Goal: Task Accomplishment & Management: Use online tool/utility

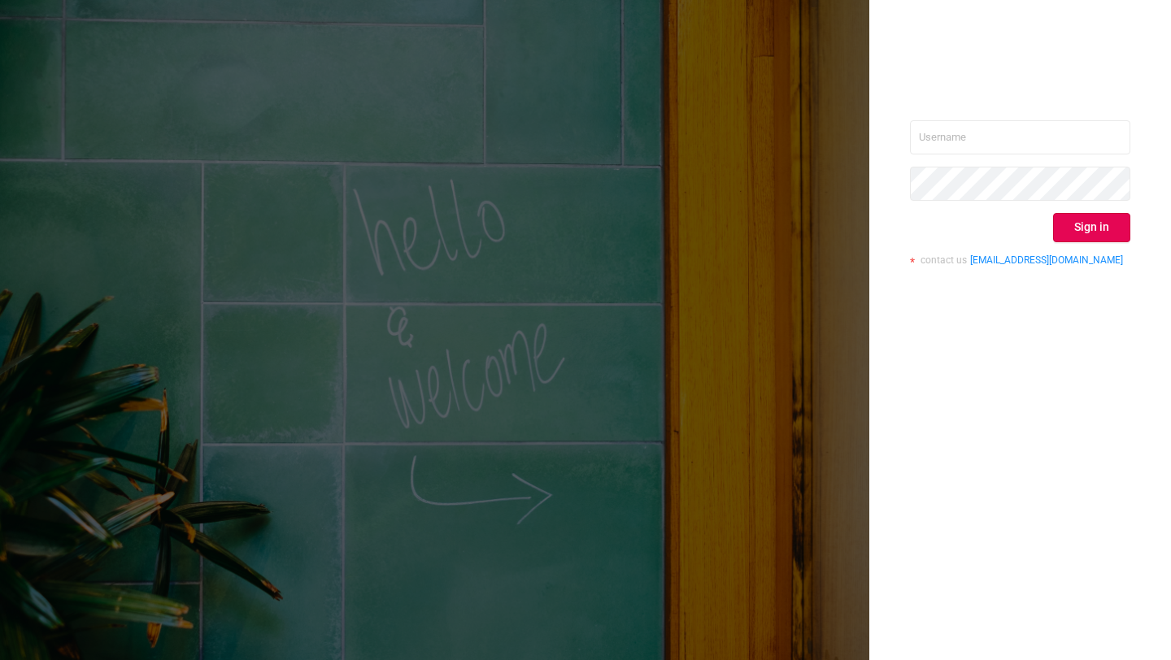
drag, startPoint x: 989, startPoint y: 154, endPoint x: 984, endPoint y: 134, distance: 19.9
click at [987, 150] on div "Sign in contact us [EMAIL_ADDRESS][DOMAIN_NAME]" at bounding box center [1020, 199] width 220 height 158
click at [984, 134] on input "text" at bounding box center [1020, 137] width 220 height 34
paste input "[EMAIL_ADDRESS]"
type input "[EMAIL_ADDRESS]"
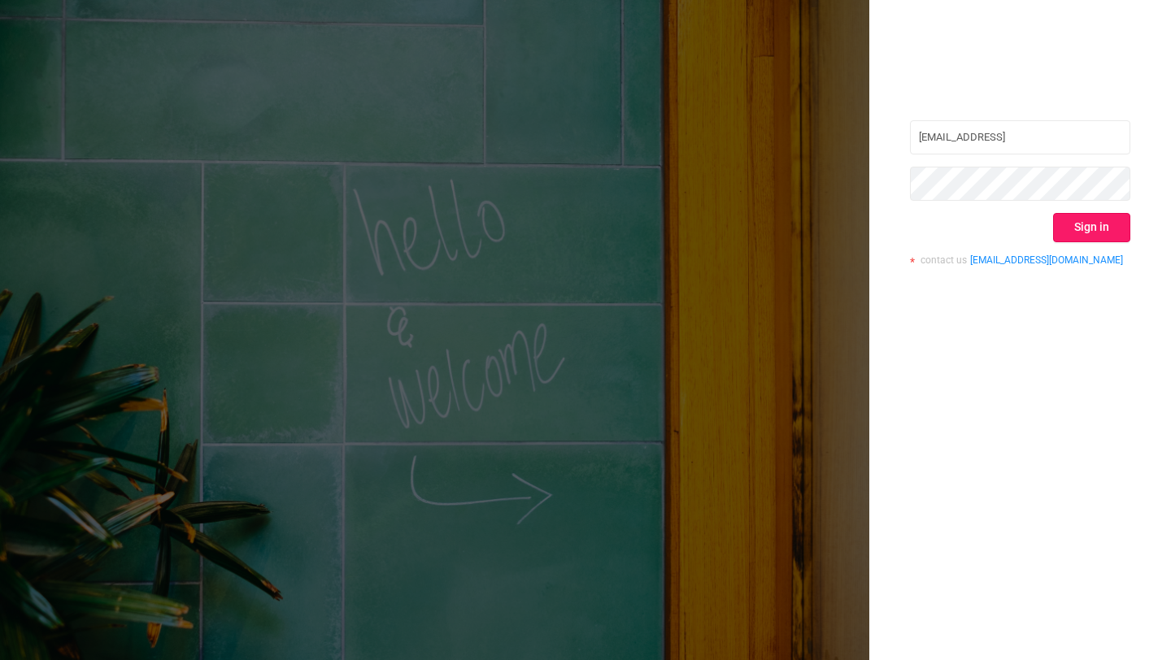
click at [1111, 235] on button "Sign in" at bounding box center [1091, 227] width 77 height 29
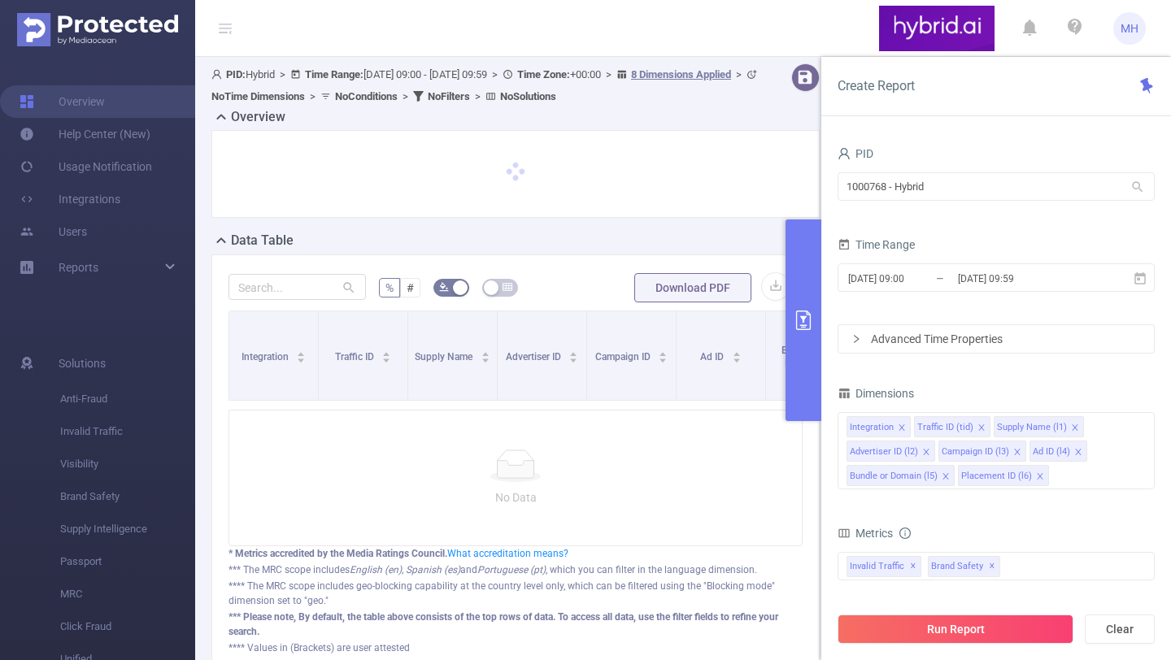
click at [948, 345] on div "Advanced Time Properties" at bounding box center [995, 339] width 315 height 28
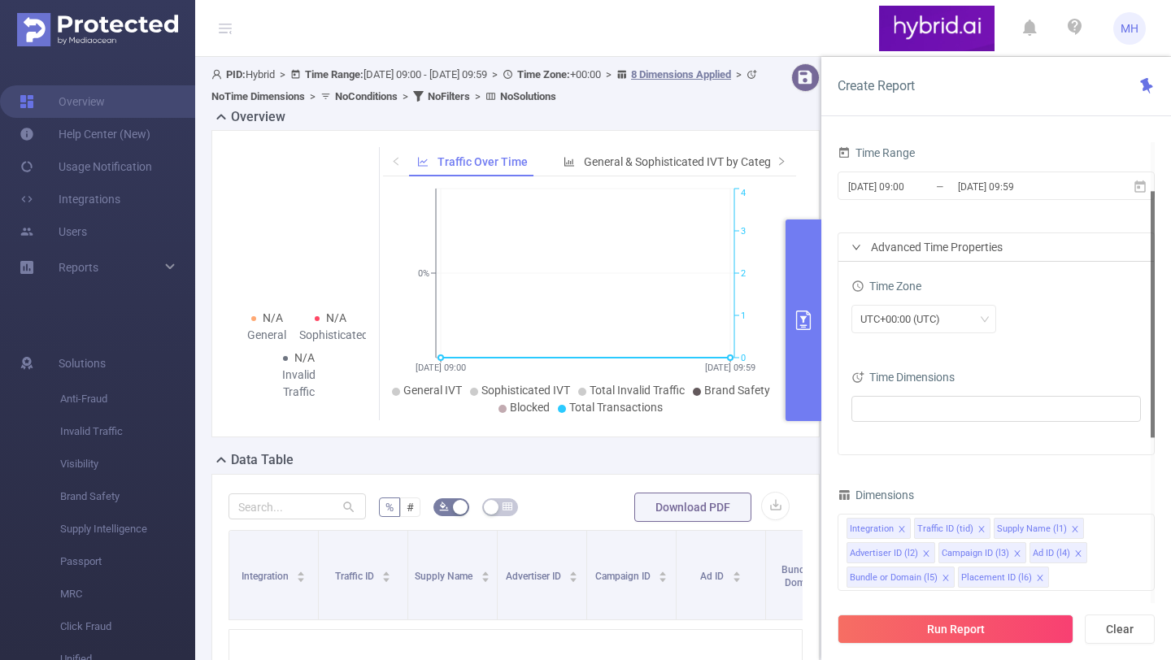
click at [880, 254] on div "Advanced Time Properties" at bounding box center [995, 247] width 315 height 28
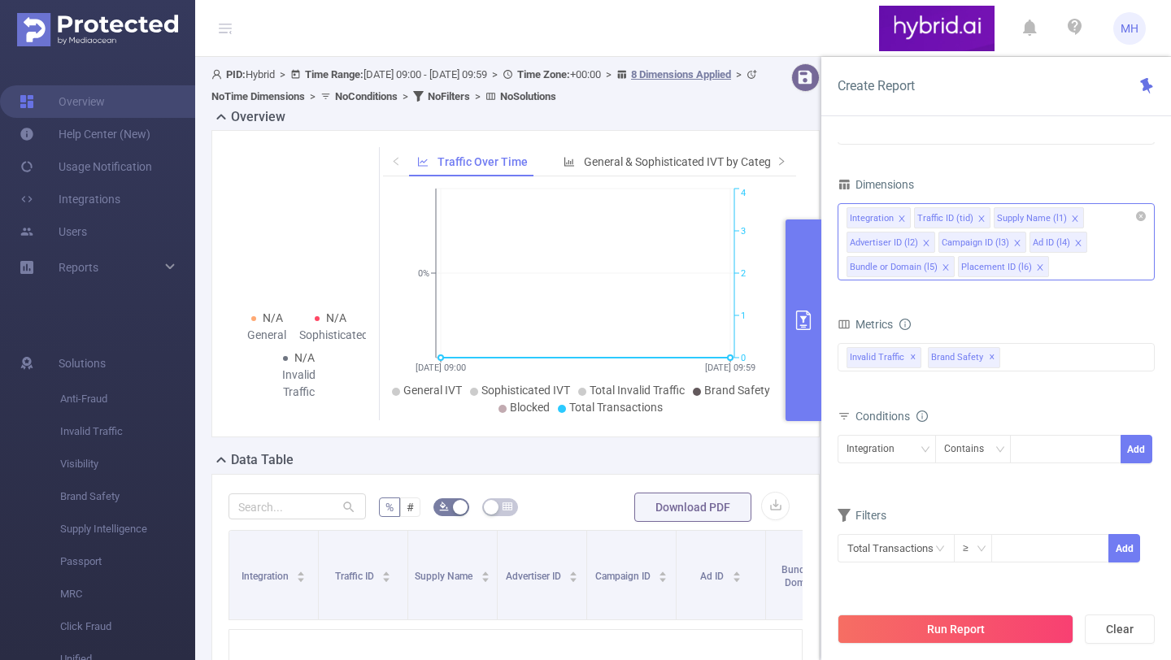
click at [902, 215] on icon "icon: close" at bounding box center [901, 219] width 8 height 8
click at [912, 216] on icon "icon: close" at bounding box center [913, 218] width 6 height 6
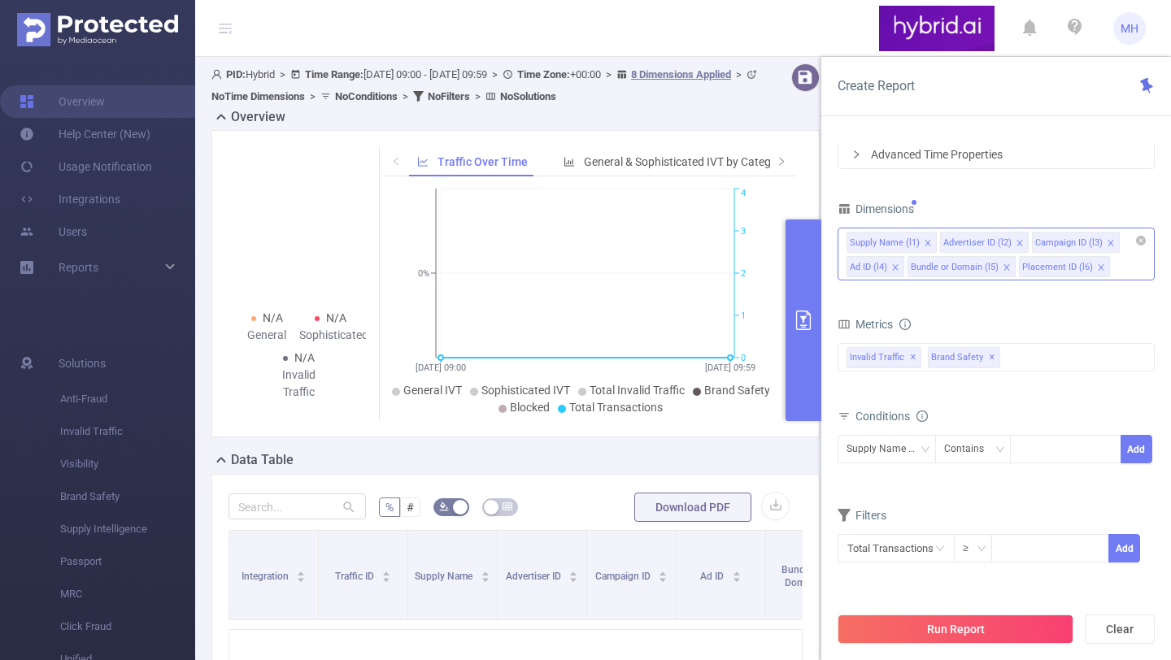
click at [929, 241] on icon "icon: close" at bounding box center [927, 243] width 8 height 8
click at [1017, 241] on icon "icon: close" at bounding box center [1017, 243] width 8 height 8
click at [987, 239] on icon "icon: close" at bounding box center [987, 243] width 8 height 8
click at [1128, 242] on icon "icon: close" at bounding box center [1132, 243] width 8 height 8
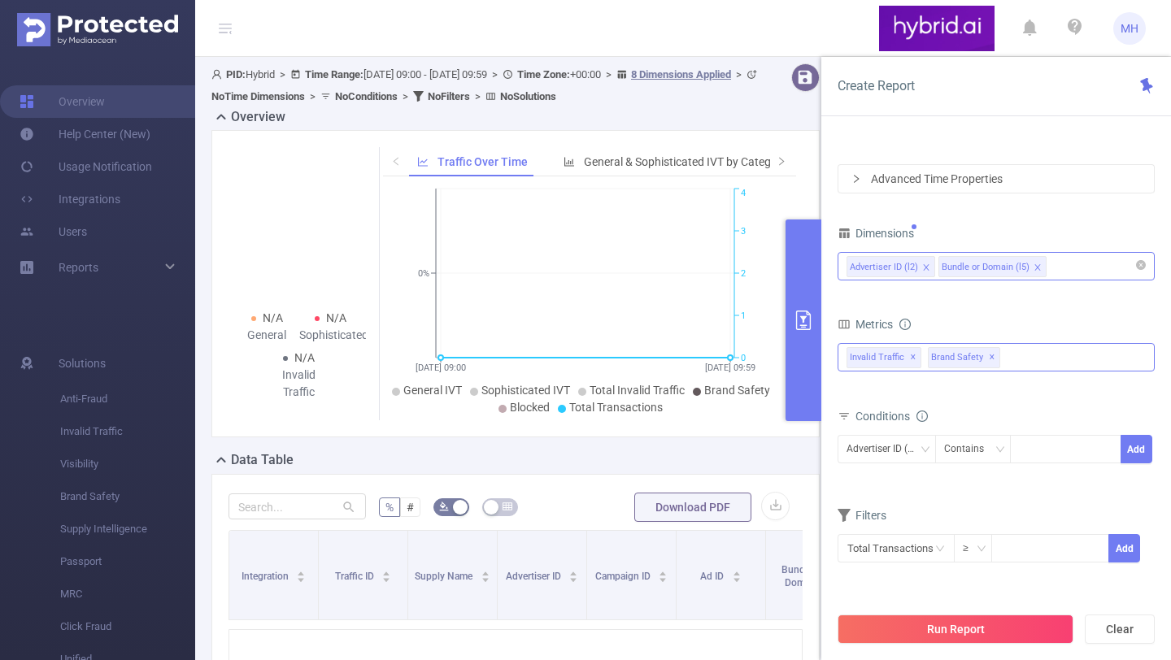
click at [949, 355] on span "Brand Safety ✕" at bounding box center [964, 357] width 72 height 21
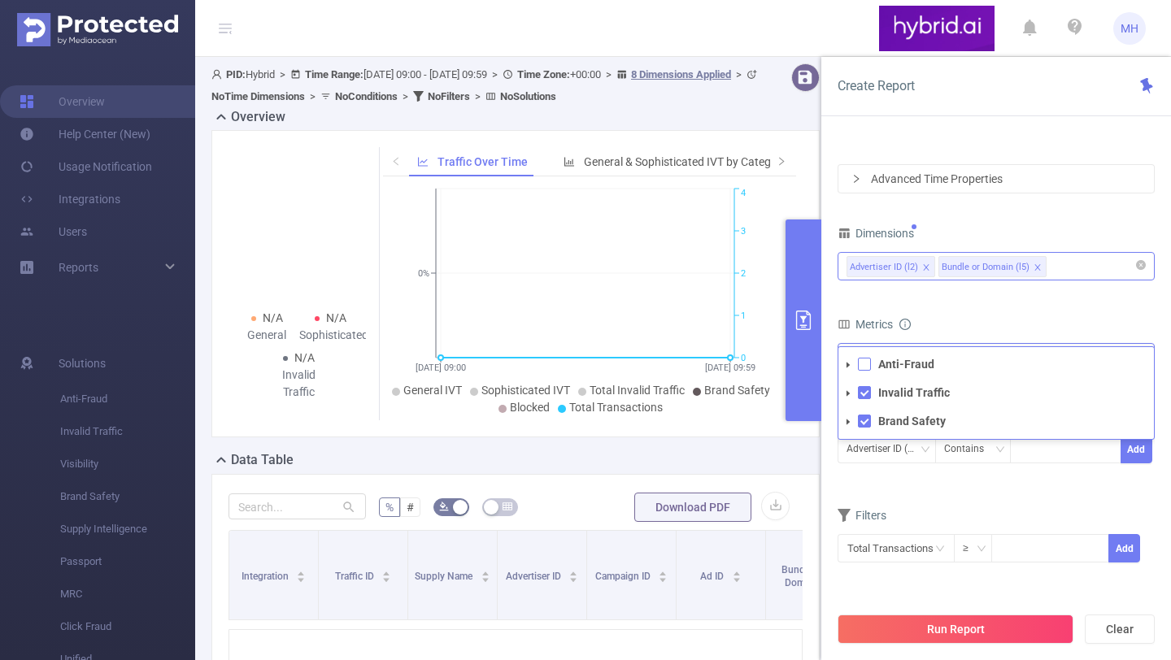
click at [865, 361] on span at bounding box center [864, 364] width 13 height 13
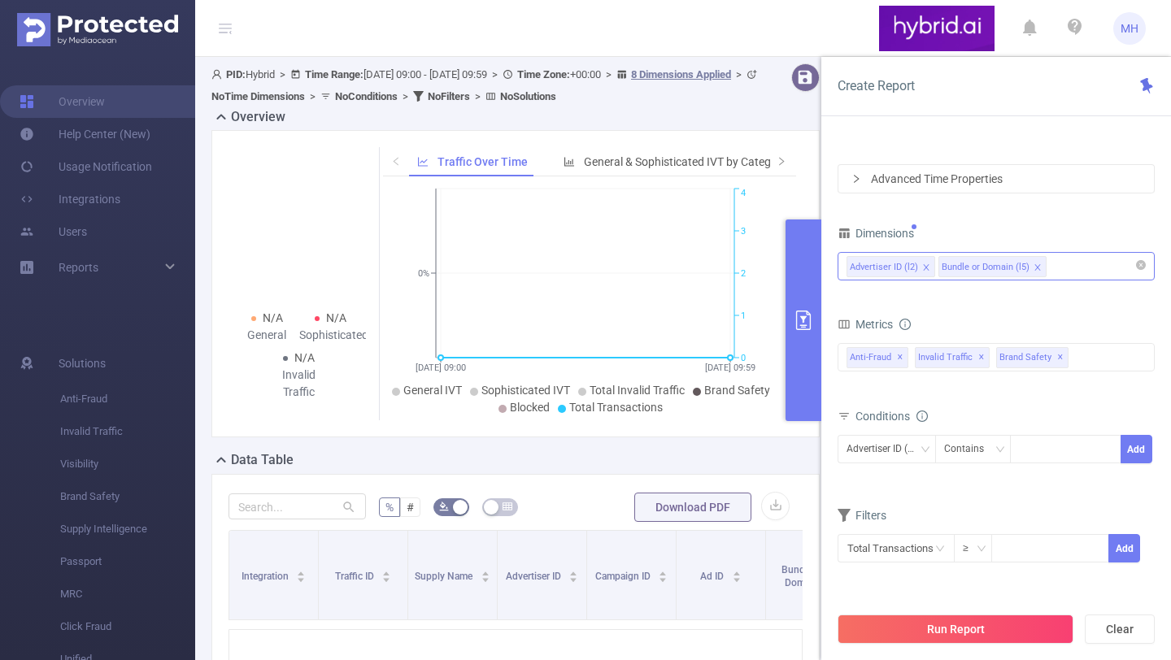
click at [934, 319] on div "Metrics" at bounding box center [995, 326] width 317 height 27
click at [880, 449] on div "Advertiser ID (l2)" at bounding box center [886, 449] width 80 height 27
click at [1054, 441] on div at bounding box center [1065, 449] width 93 height 27
paste input "68ba94e570e7b25ffc664a66"
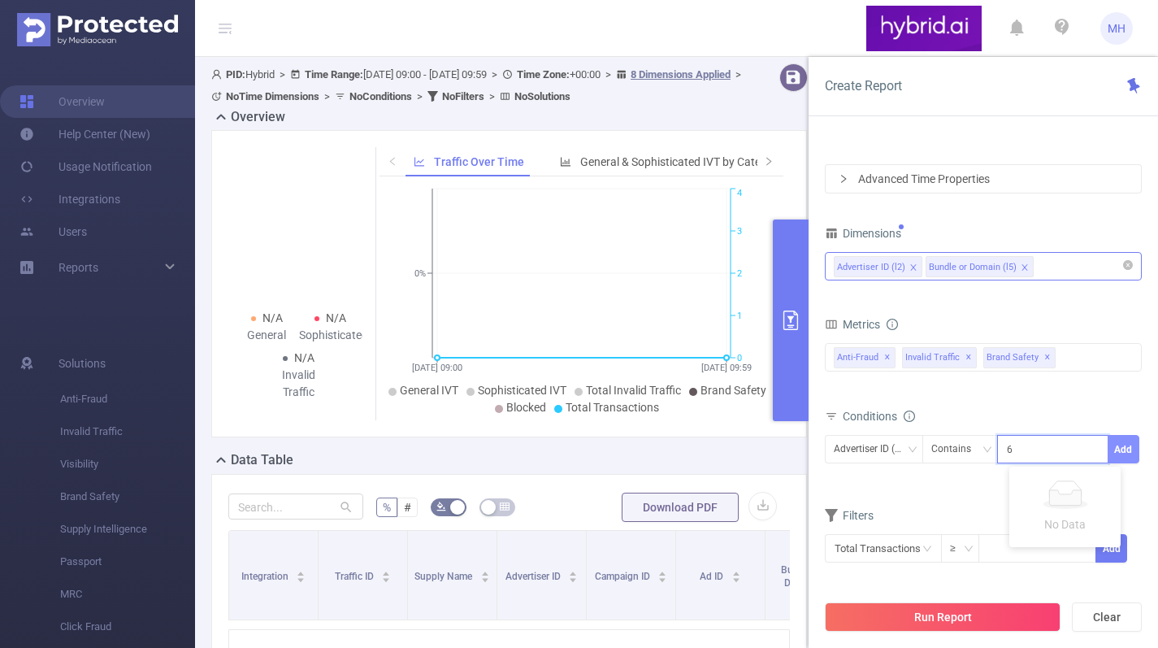
scroll to position [0, 34]
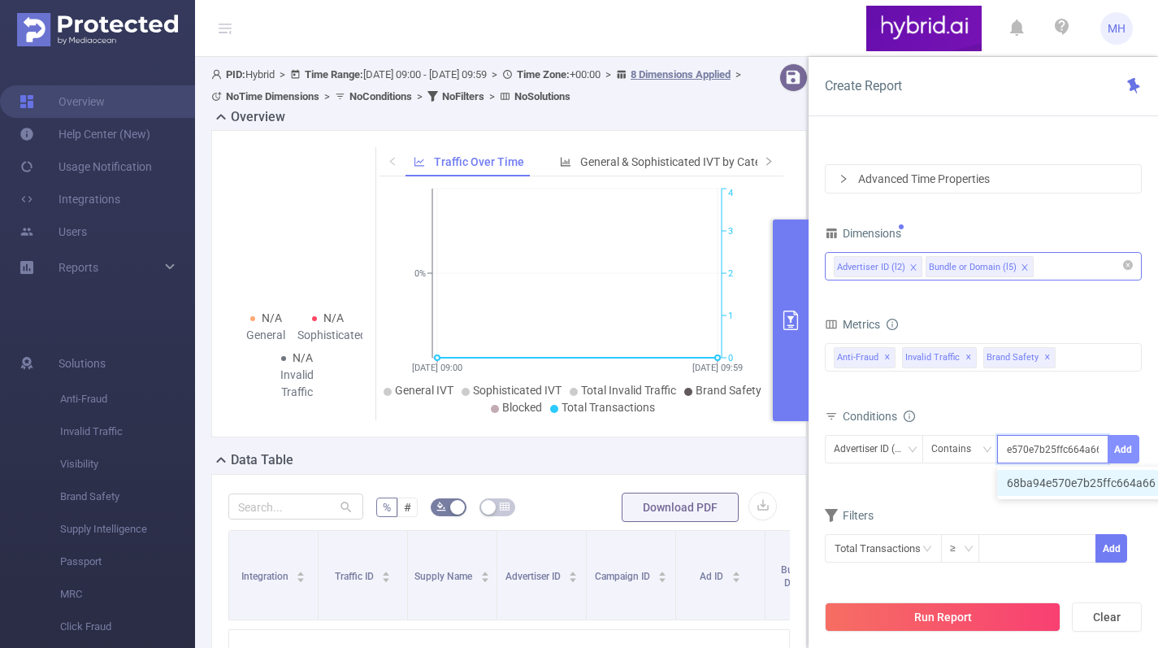
type input "68ba94e570e7b25ffc664a66"
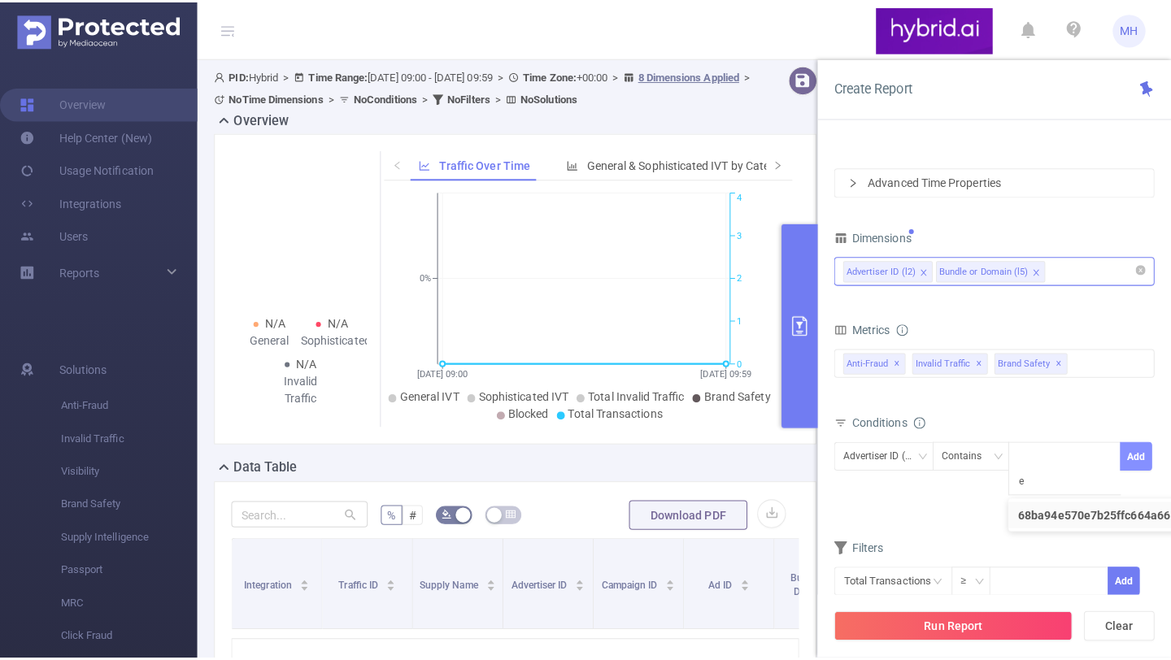
scroll to position [0, 0]
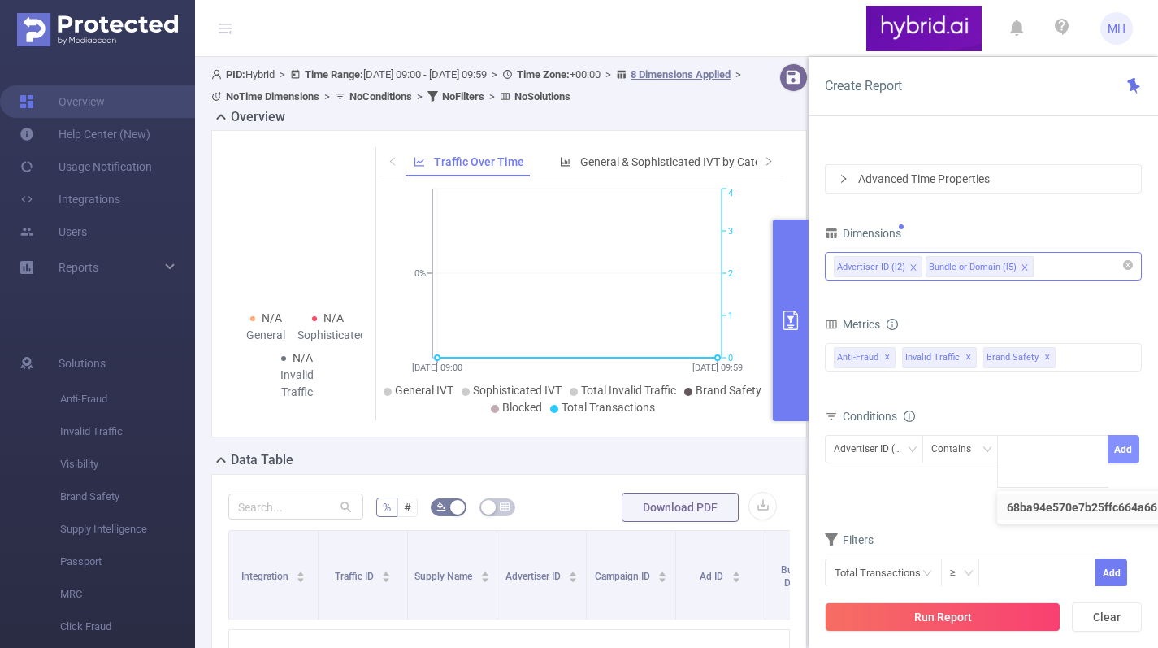
click at [1128, 451] on button "Add" at bounding box center [1124, 449] width 32 height 28
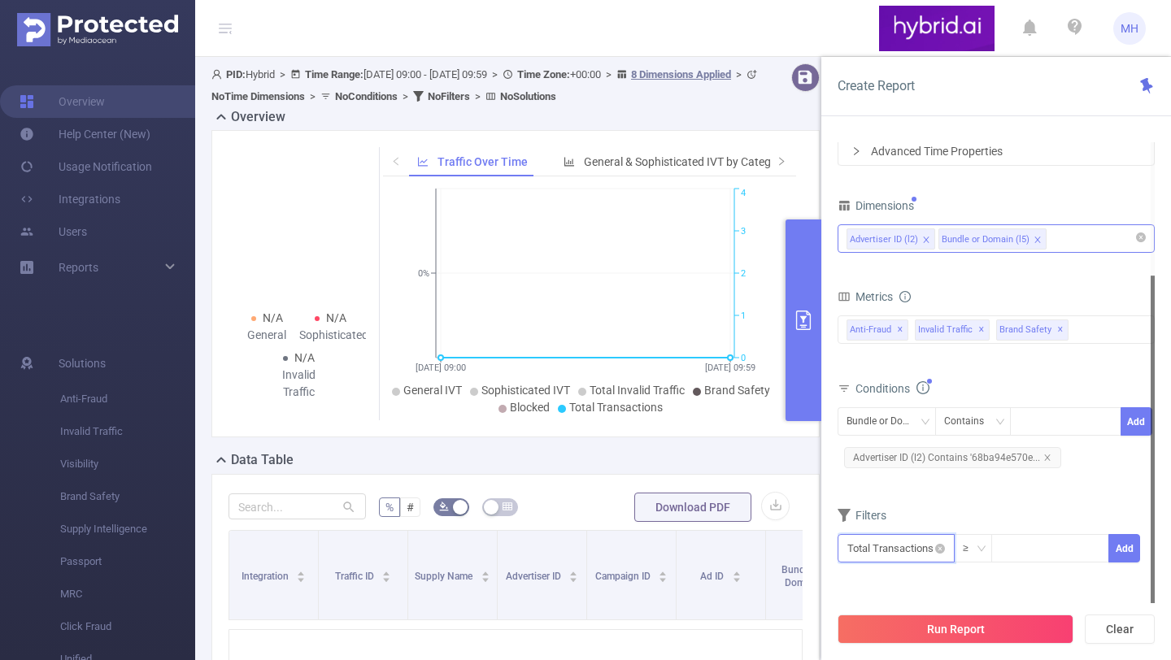
click at [894, 542] on input "text" at bounding box center [895, 548] width 117 height 28
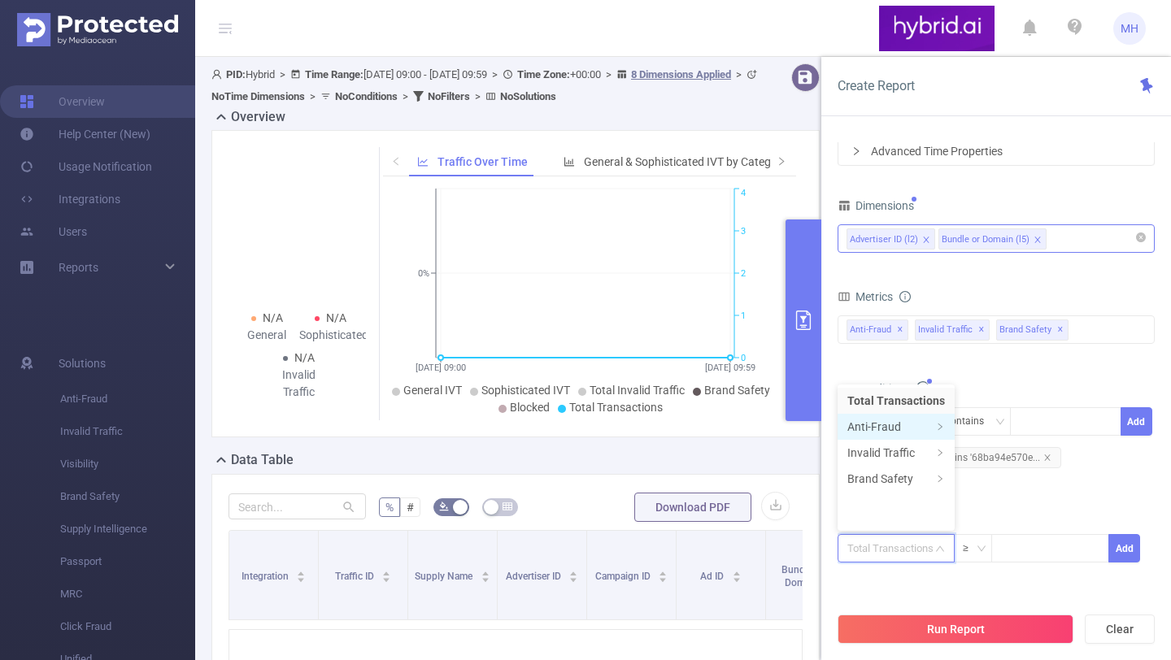
click at [893, 419] on li "Anti-Fraud" at bounding box center [895, 427] width 117 height 26
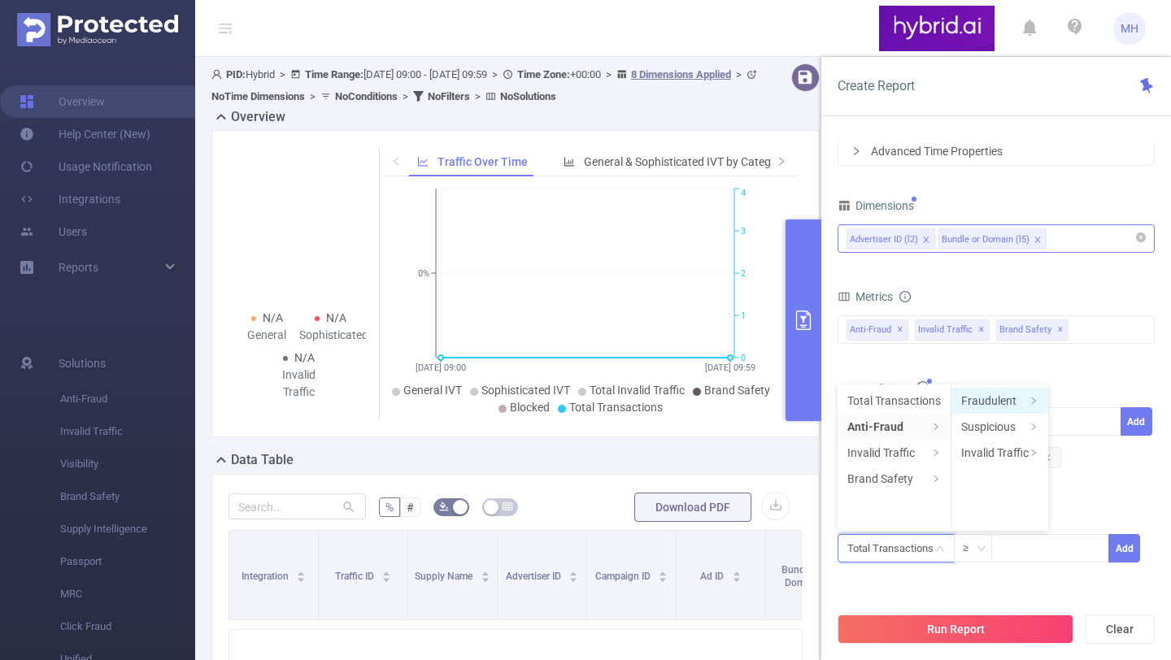
click at [988, 399] on li "Fraudulent" at bounding box center [999, 401] width 97 height 26
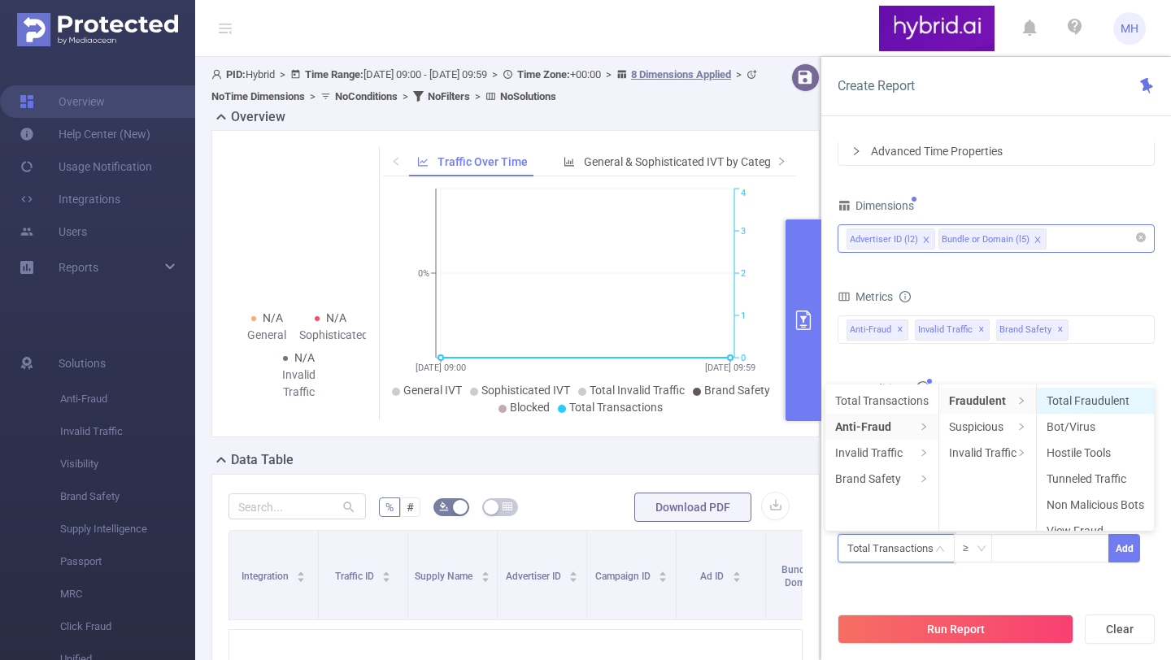
click at [1080, 393] on li "Total Fraudulent" at bounding box center [1094, 401] width 117 height 26
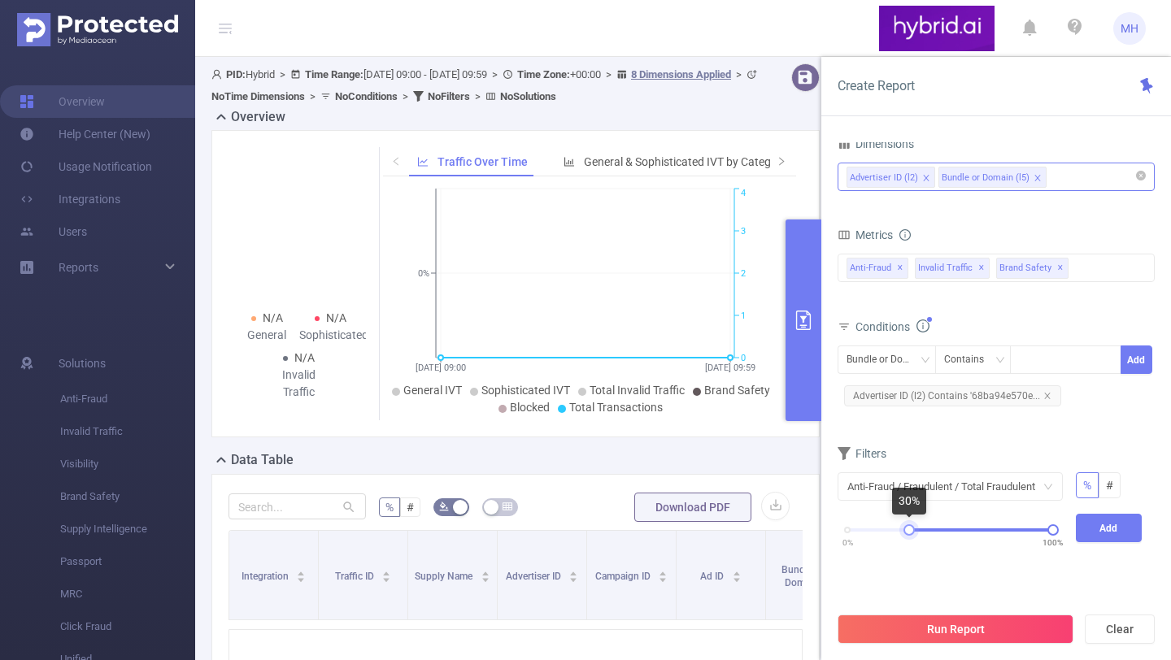
drag, startPoint x: 849, startPoint y: 529, endPoint x: 910, endPoint y: 527, distance: 61.0
click at [910, 527] on div at bounding box center [908, 529] width 11 height 11
click at [1100, 526] on button "Add" at bounding box center [1108, 528] width 67 height 28
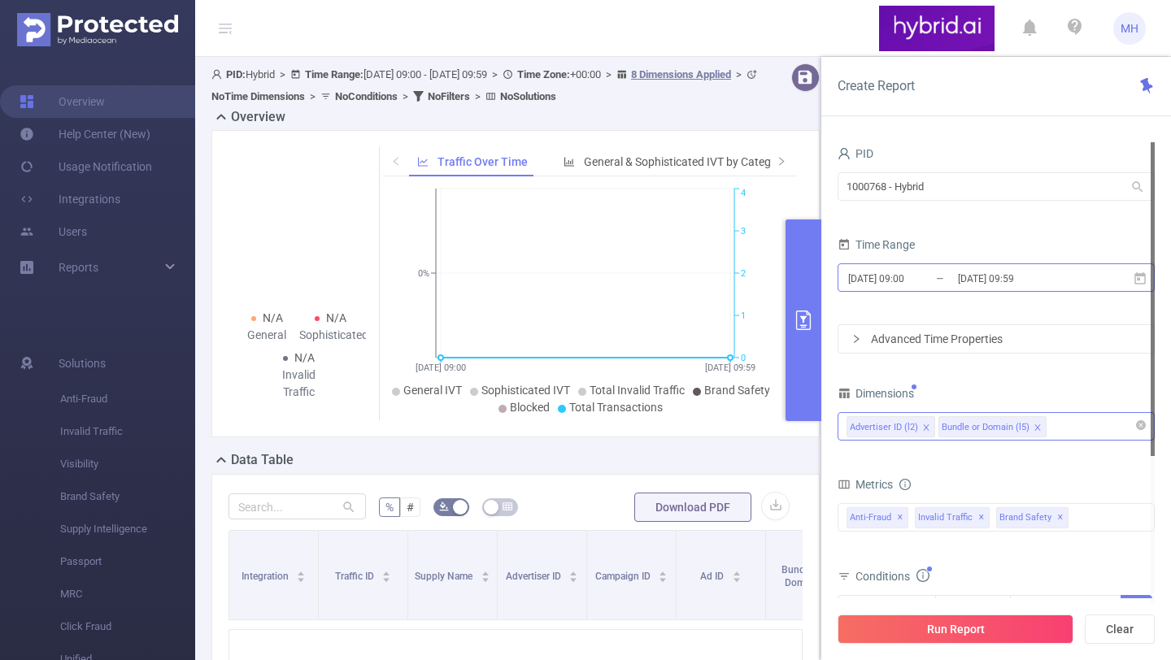
click at [920, 270] on input "2025-09-29 09:00" at bounding box center [912, 278] width 132 height 22
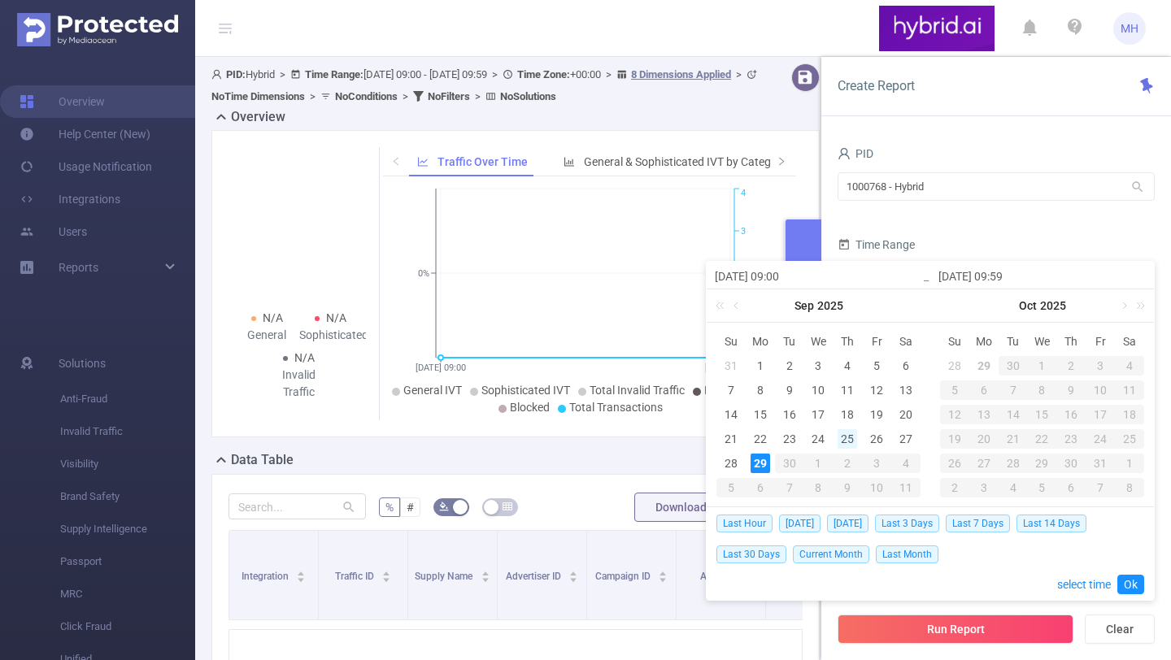
click at [841, 434] on div "25" at bounding box center [847, 439] width 20 height 20
click at [762, 460] on div "29" at bounding box center [760, 464] width 20 height 20
type input "2025-09-25 09:00"
click at [1123, 588] on link "Ok" at bounding box center [1130, 585] width 27 height 20
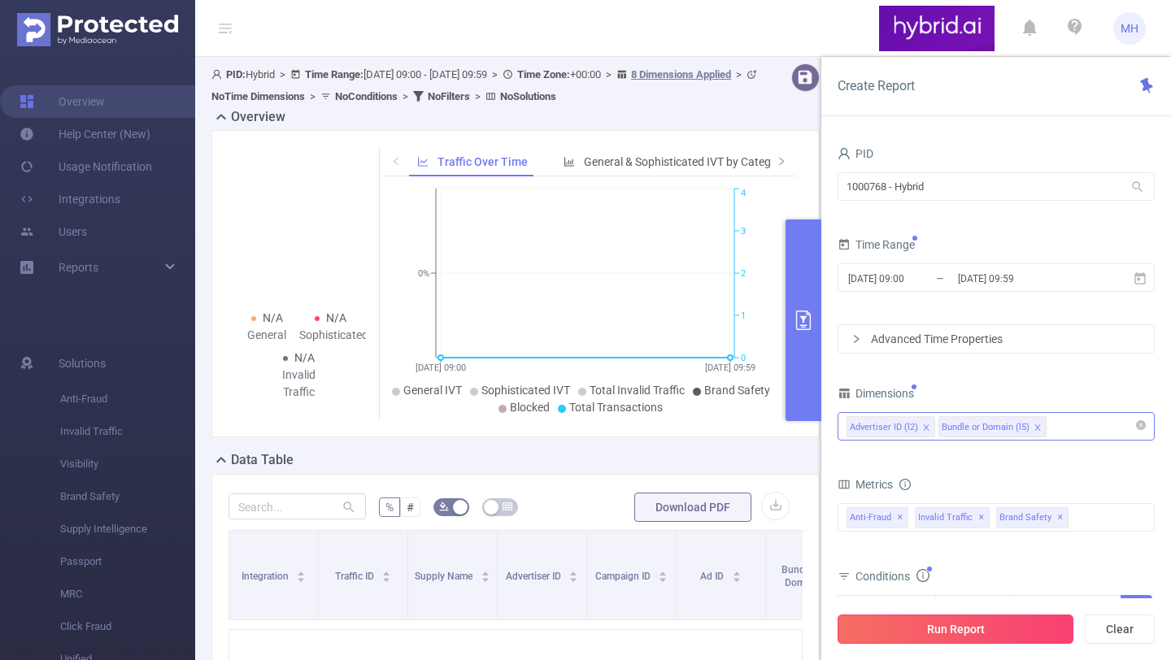
click at [974, 632] on button "Run Report" at bounding box center [955, 629] width 236 height 29
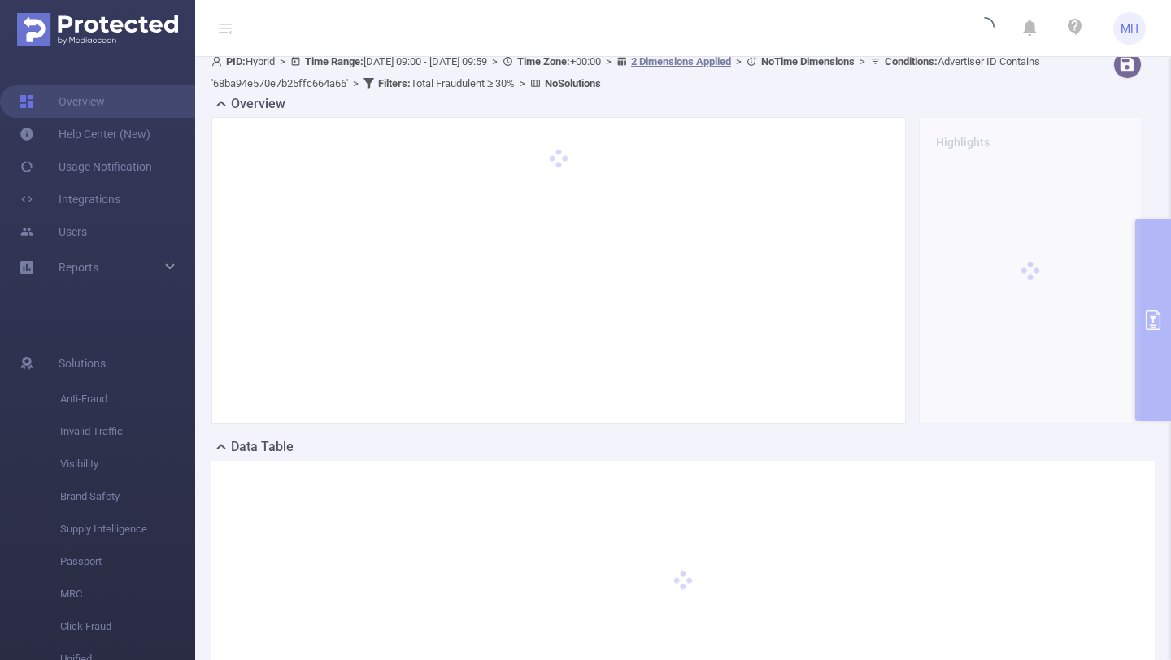
scroll to position [74, 0]
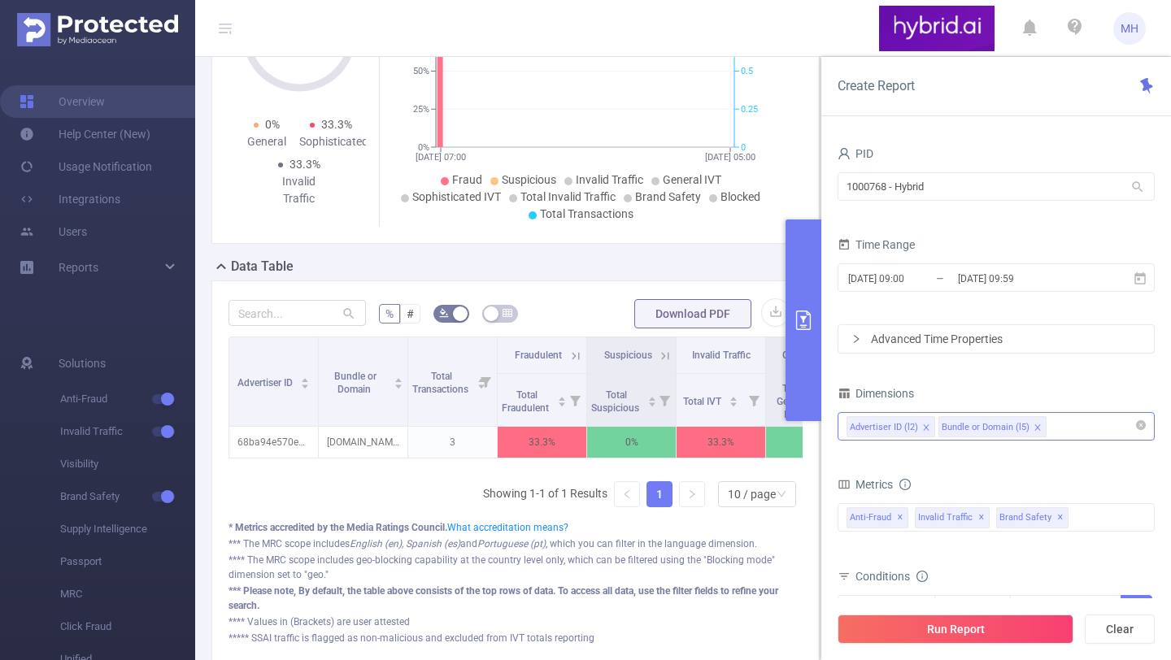
scroll to position [259, 0]
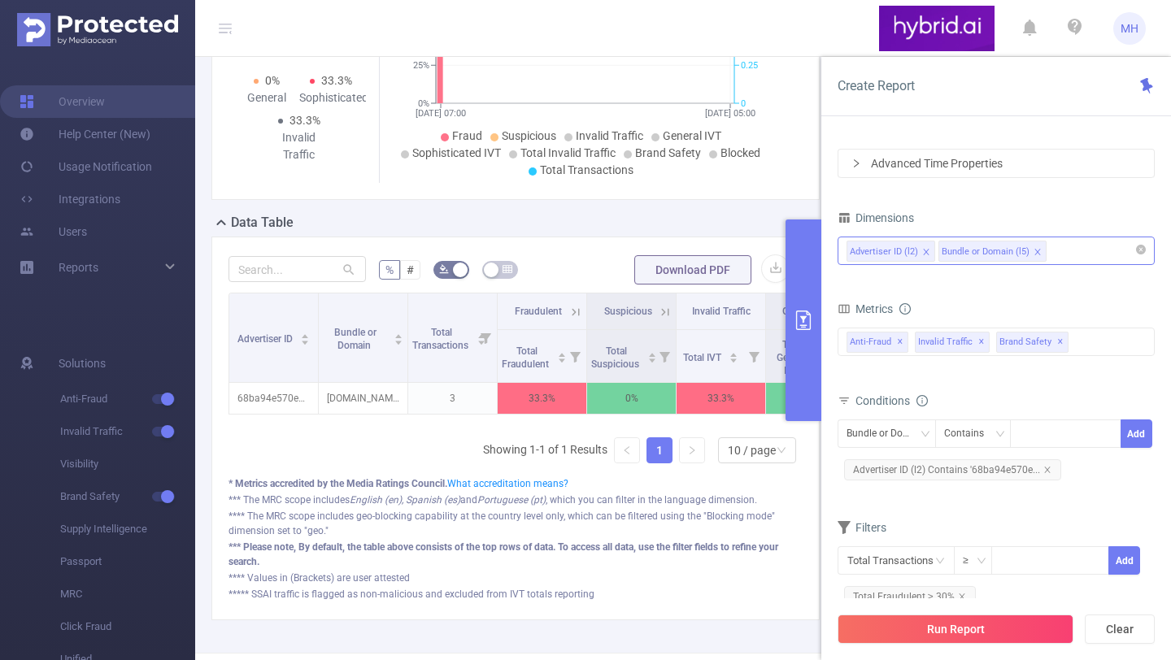
click at [1096, 250] on div "Advertiser ID (l2) Bundle or Domain (l5)" at bounding box center [995, 250] width 299 height 27
type input "s"
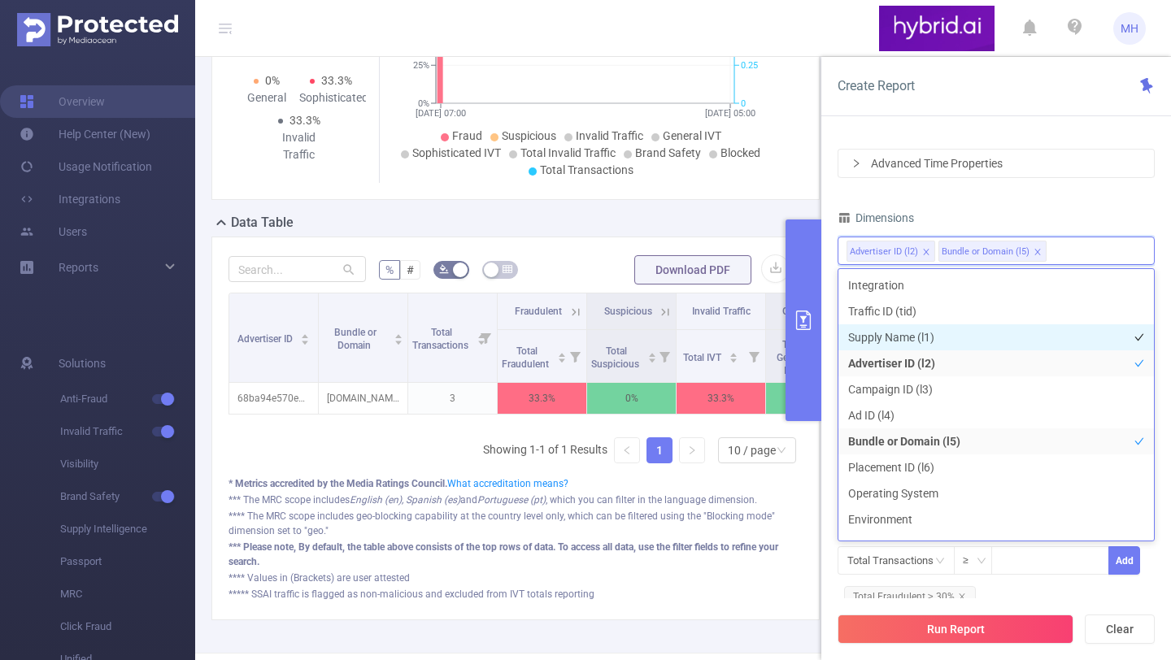
click at [856, 348] on li "Supply Name (l1)" at bounding box center [995, 337] width 315 height 26
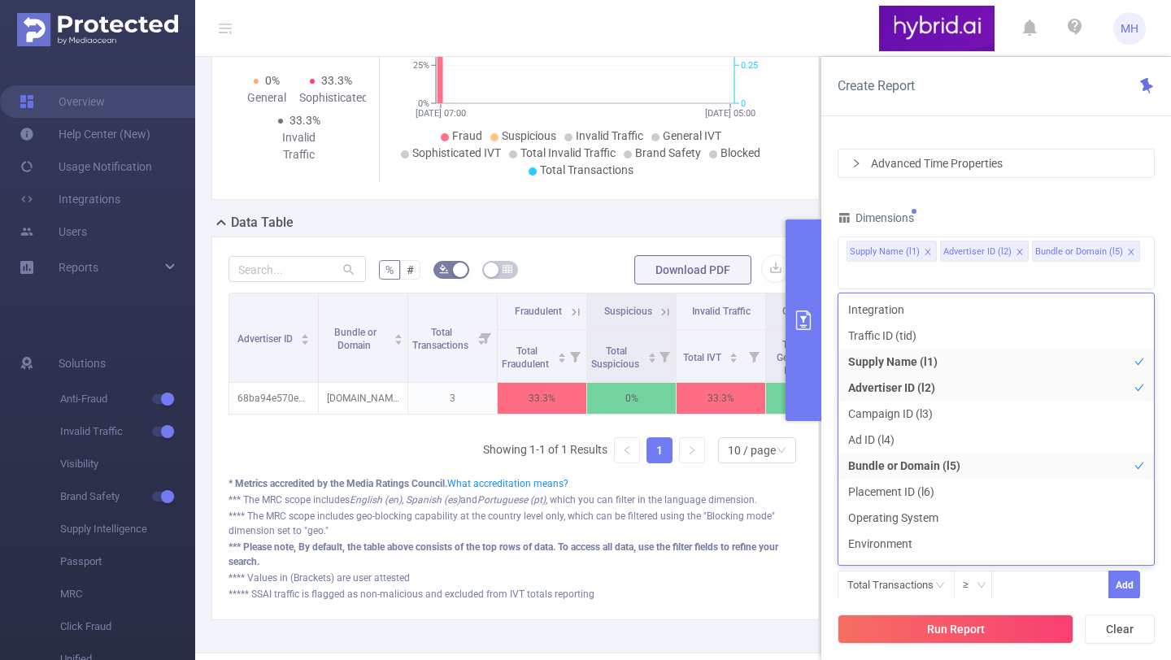
click at [1041, 218] on div "Dimensions" at bounding box center [995, 219] width 317 height 27
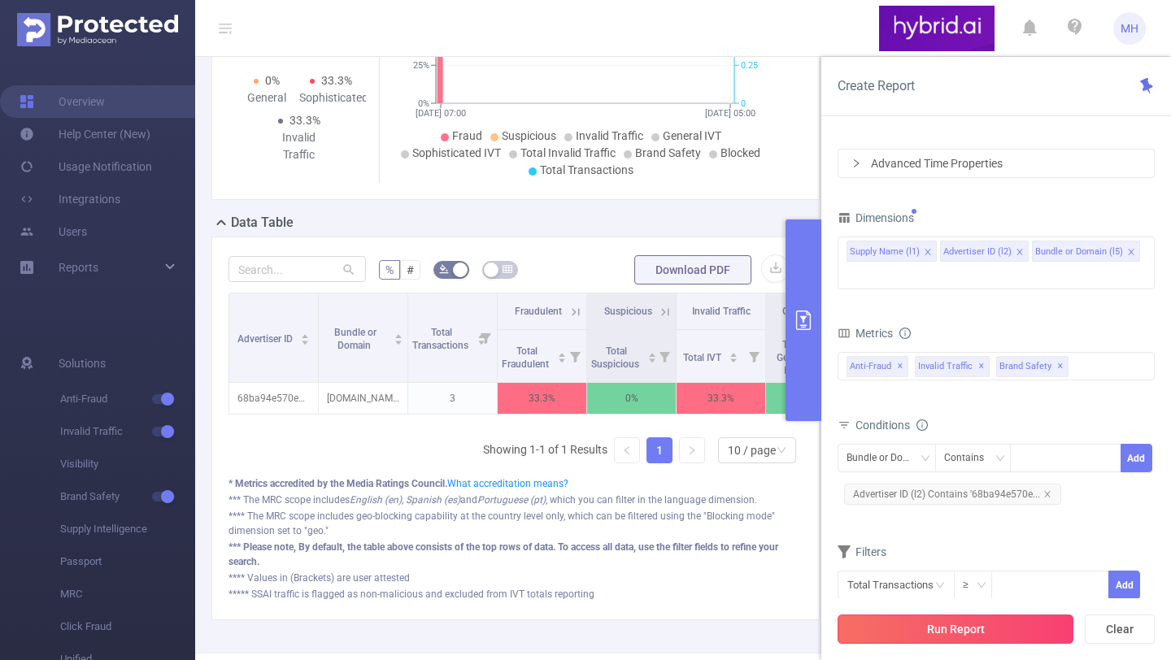
click at [906, 619] on button "Run Report" at bounding box center [955, 629] width 236 height 29
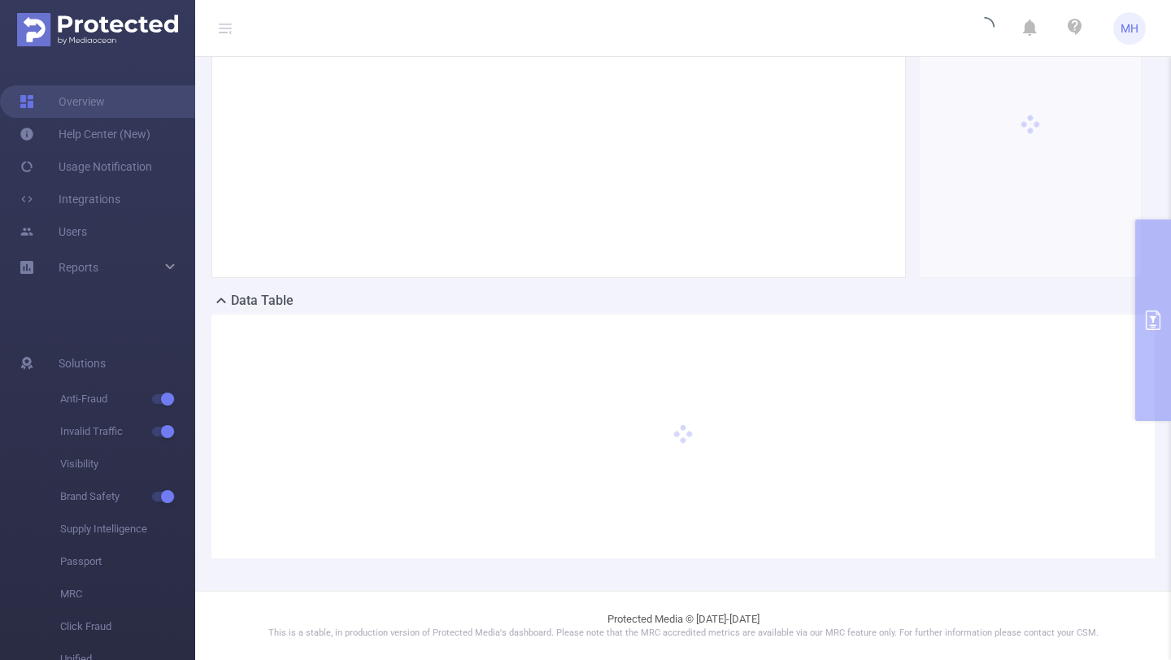
scroll to position [159, 0]
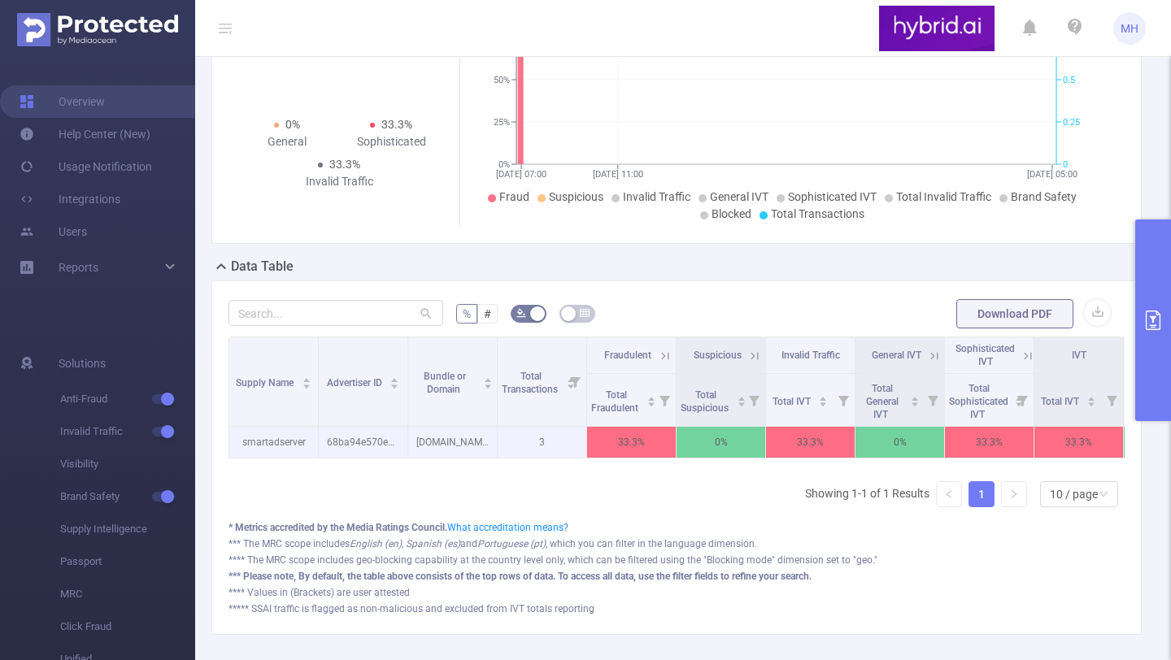
scroll to position [194, 0]
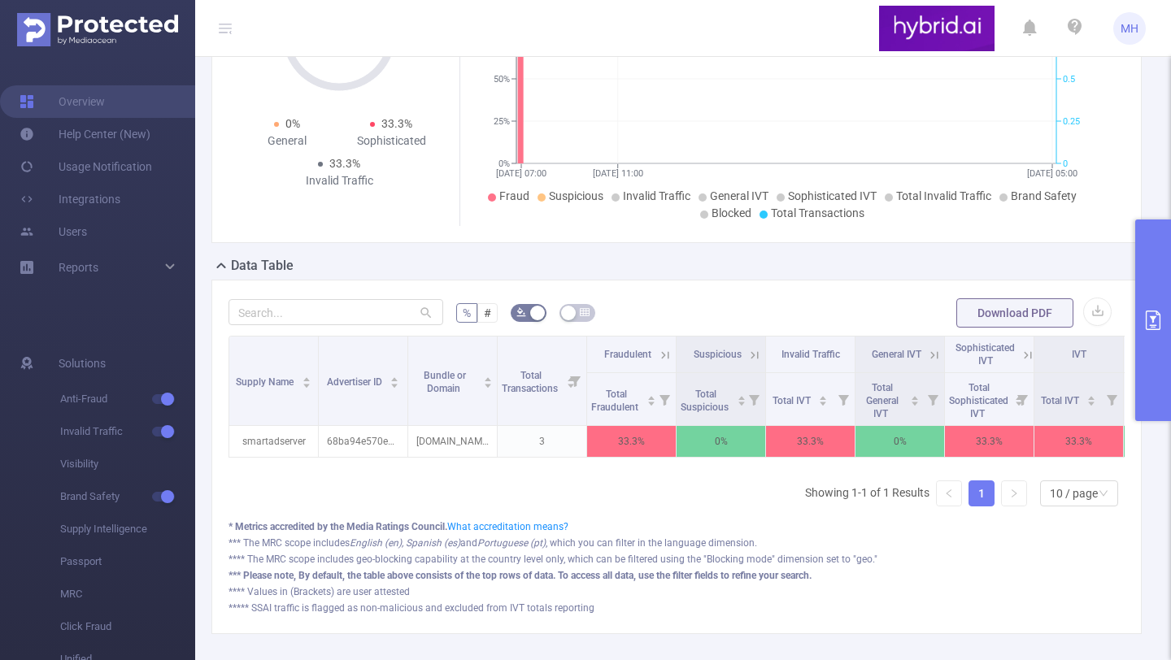
click at [1160, 311] on icon "primary" at bounding box center [1153, 321] width 20 height 20
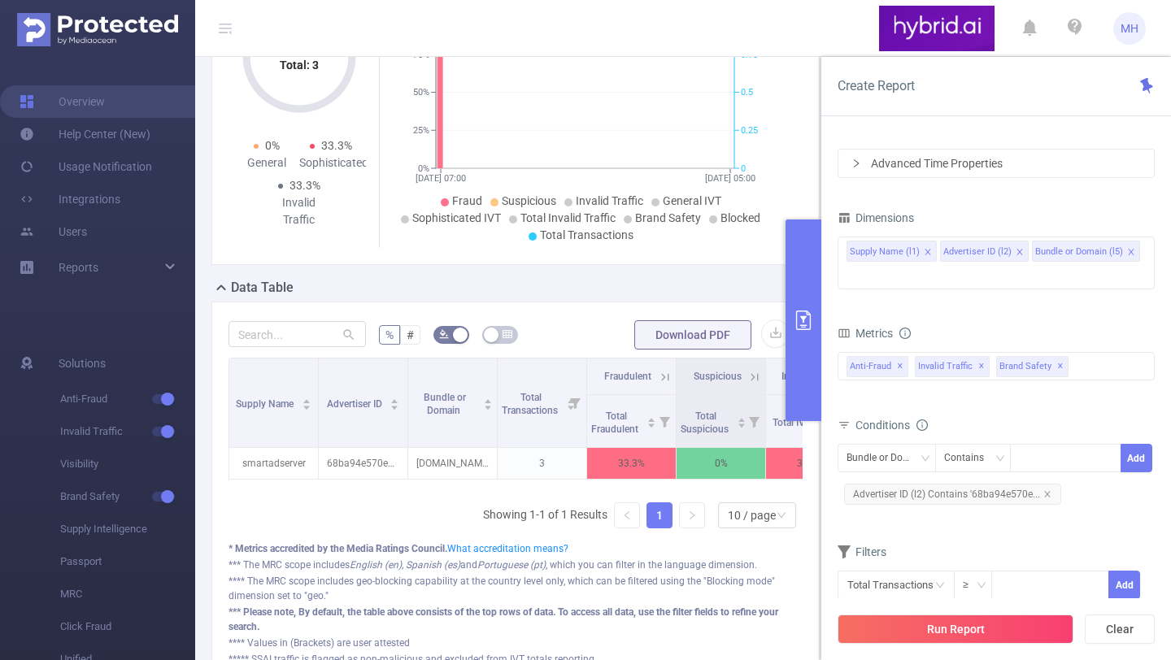
click at [1127, 253] on icon "icon: close" at bounding box center [1131, 252] width 8 height 8
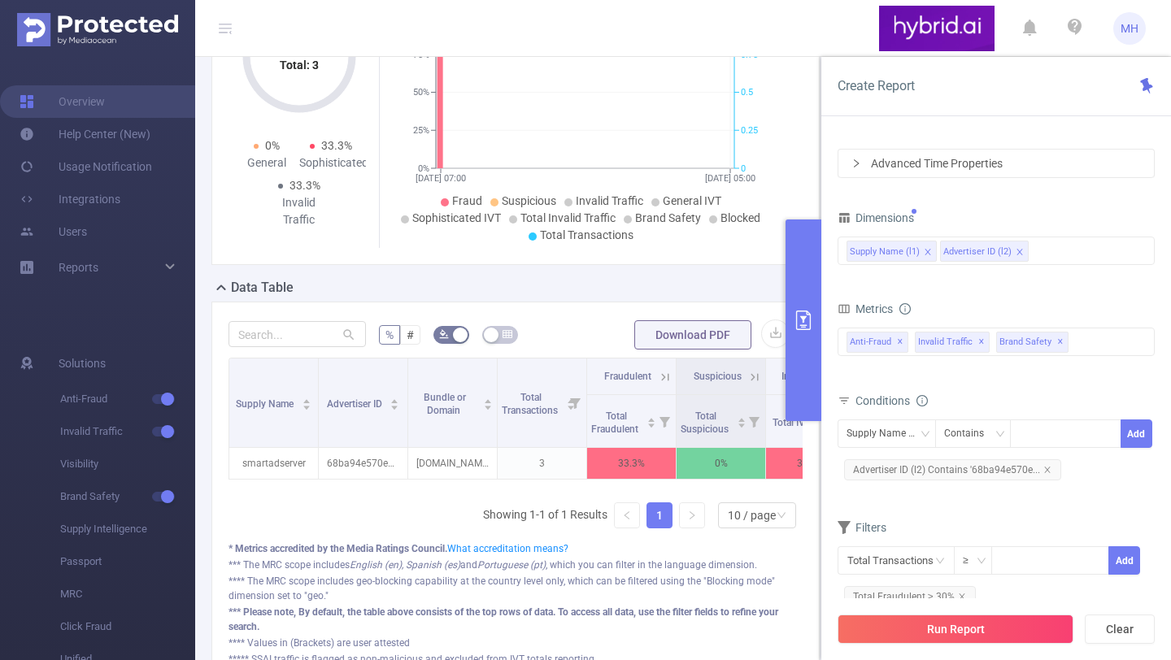
drag, startPoint x: 965, startPoint y: 253, endPoint x: 887, endPoint y: 253, distance: 78.0
click at [889, 237] on ul "Supply Name (l1) Advertiser ID (l2)" at bounding box center [995, 237] width 299 height 0
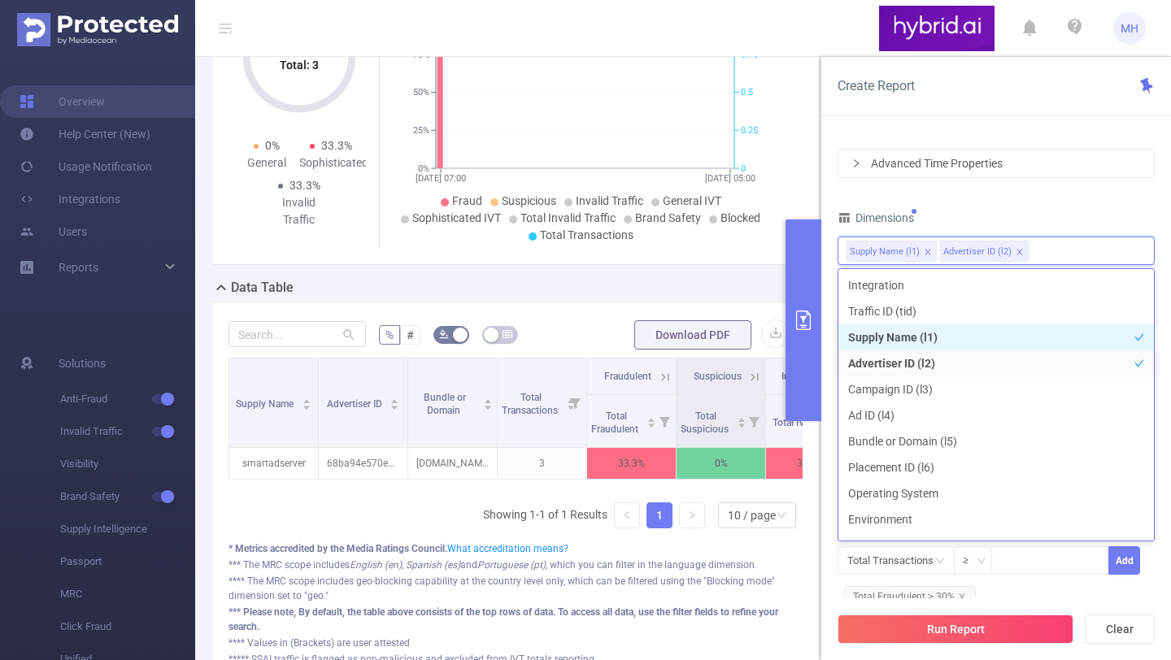
drag, startPoint x: 887, startPoint y: 253, endPoint x: 978, endPoint y: 253, distance: 91.0
click at [978, 237] on ul "Supply Name (l1) Advertiser ID (l2)" at bounding box center [995, 237] width 299 height 0
click at [1049, 224] on div "Dimensions" at bounding box center [995, 219] width 317 height 27
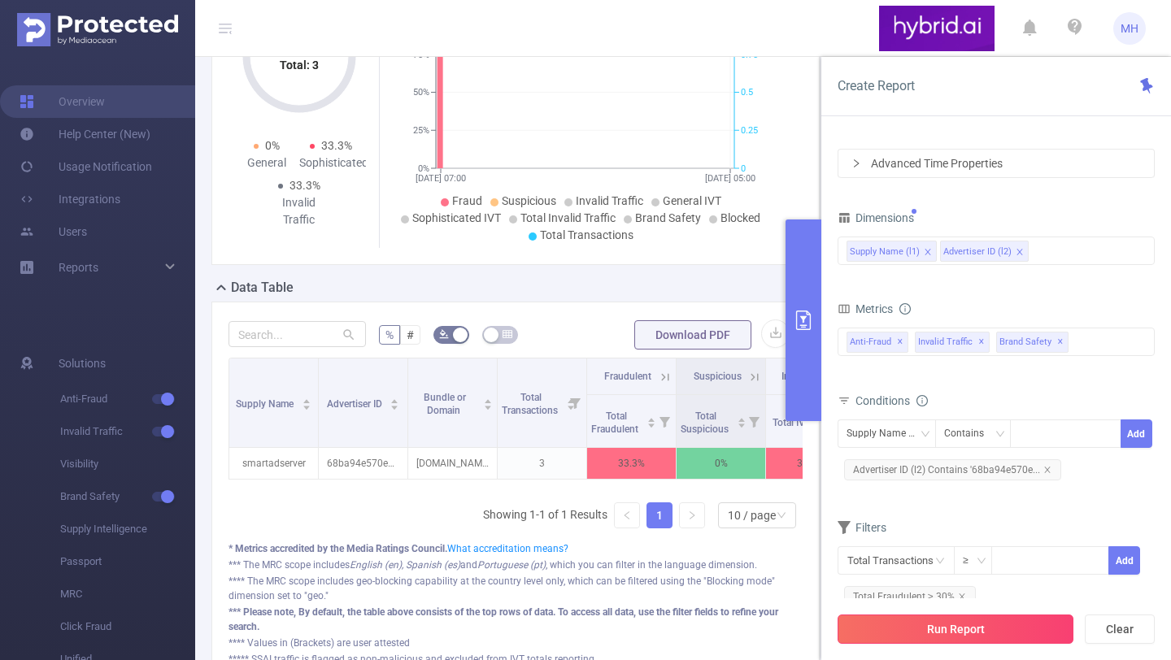
click at [907, 622] on button "Run Report" at bounding box center [955, 629] width 236 height 29
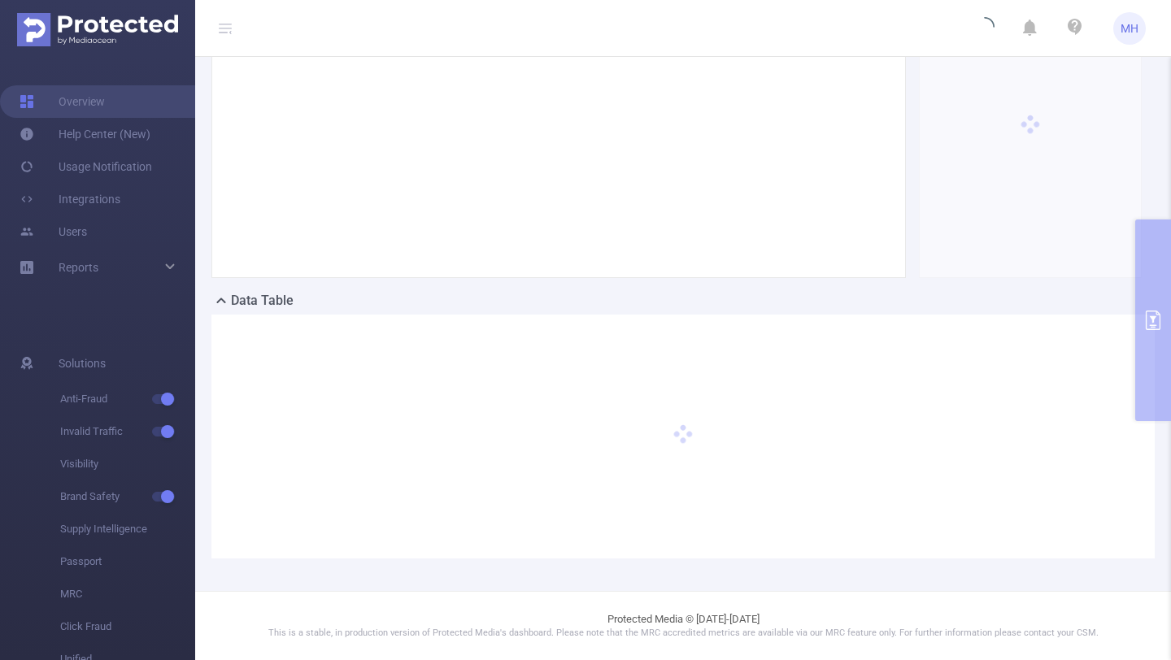
scroll to position [159, 0]
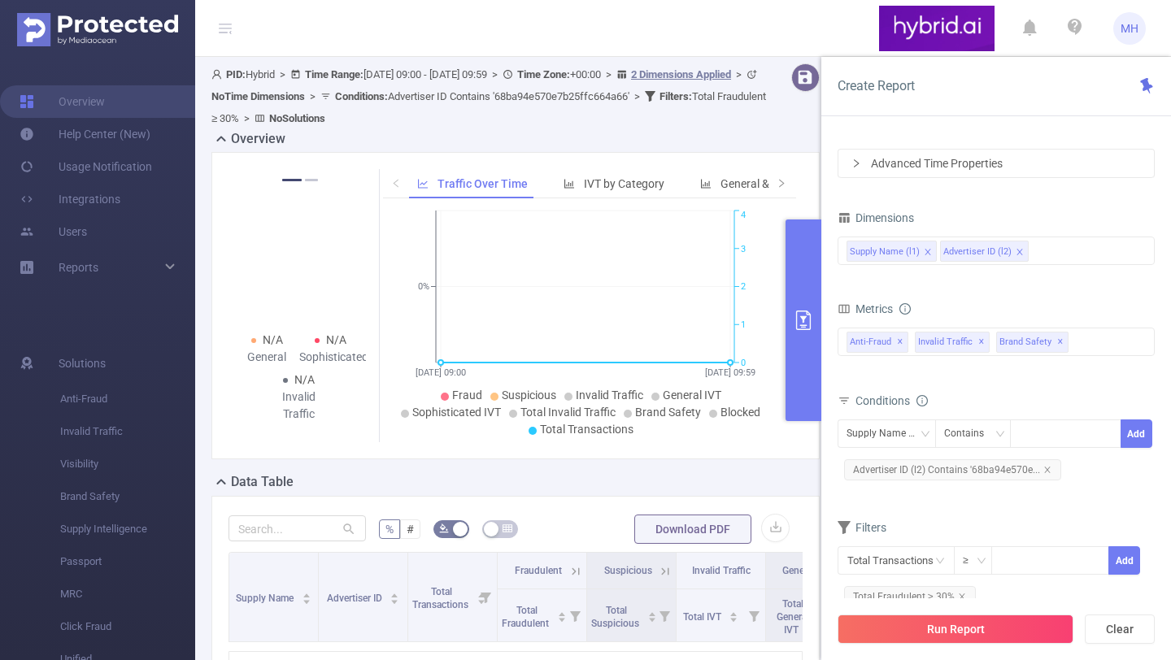
click at [754, 146] on div "Overview" at bounding box center [521, 140] width 621 height 23
click at [813, 291] on button "primary" at bounding box center [803, 320] width 36 height 202
